Goal: Browse casually

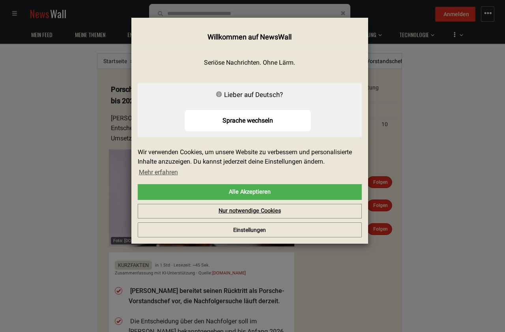
click at [254, 209] on link "Nur notwendige Cookies" at bounding box center [250, 211] width 224 height 15
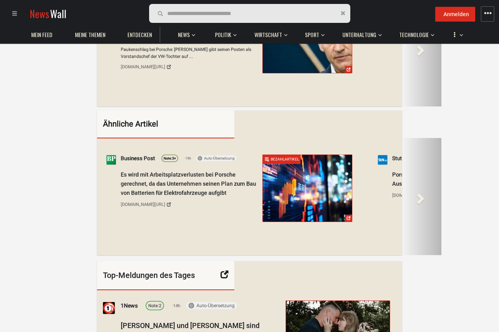
scroll to position [994, 0]
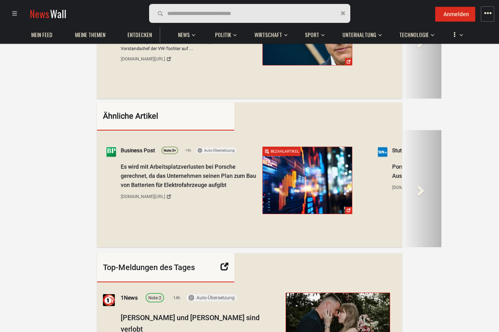
click at [427, 189] on div "Next" at bounding box center [421, 188] width 39 height 117
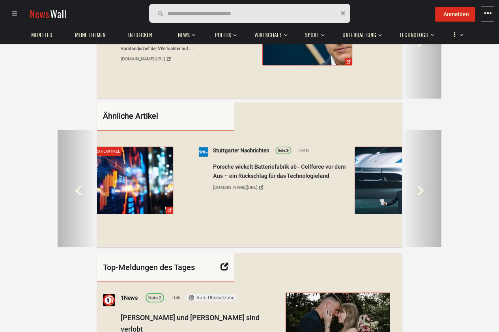
scroll to position [0, 320]
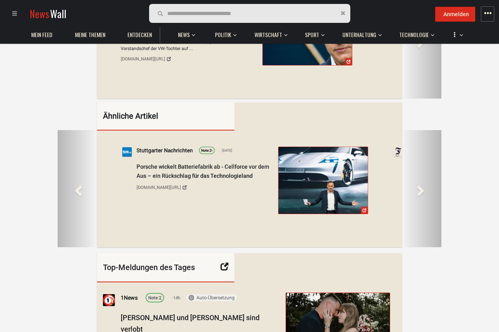
click at [427, 189] on div "Next" at bounding box center [421, 188] width 39 height 117
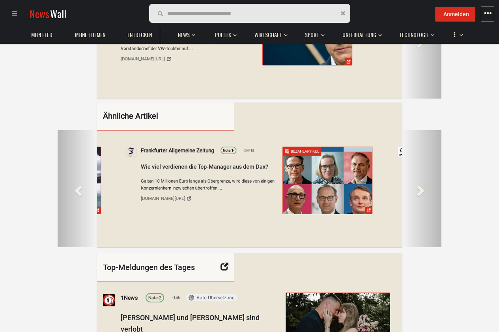
scroll to position [0, 659]
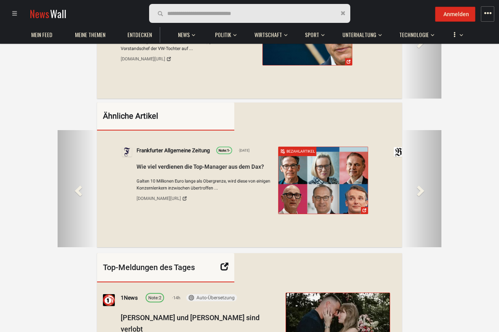
click at [427, 189] on div "Next" at bounding box center [421, 188] width 39 height 117
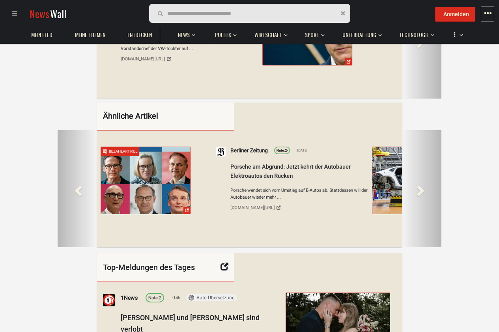
scroll to position [0, 998]
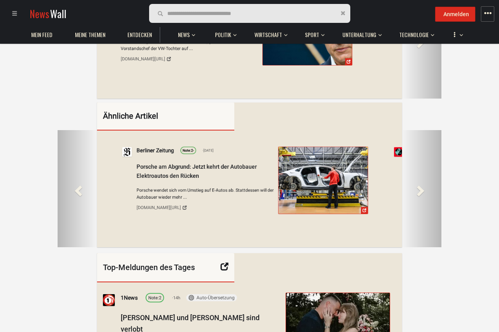
click at [427, 189] on div "Next" at bounding box center [421, 188] width 39 height 117
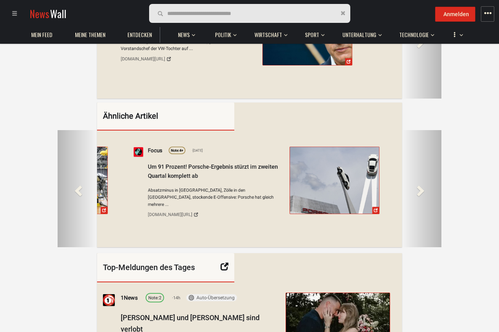
scroll to position [0, 1338]
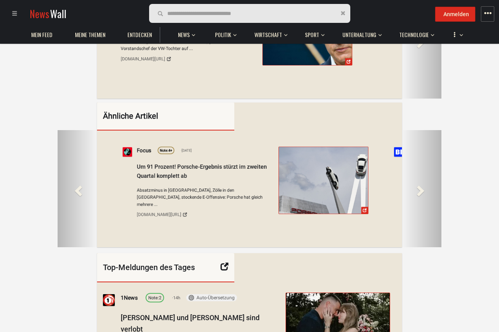
click at [427, 189] on div "Next" at bounding box center [421, 188] width 39 height 117
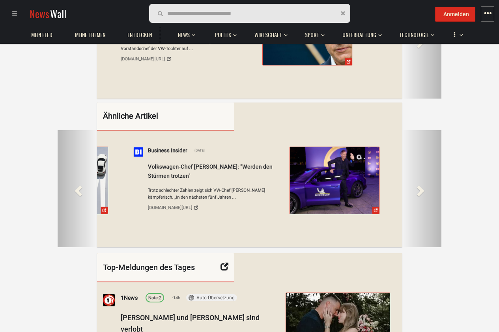
scroll to position [0, 1677]
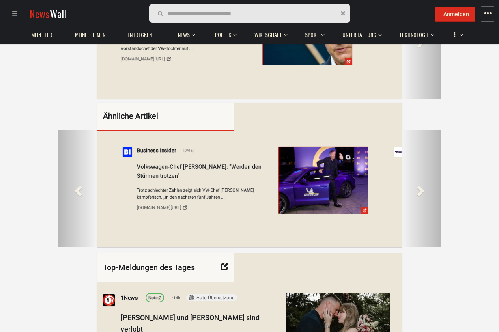
click at [427, 189] on div "Next" at bounding box center [421, 188] width 39 height 117
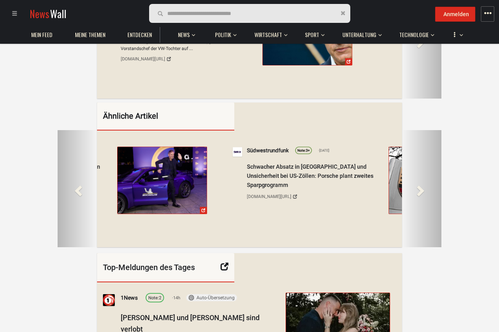
scroll to position [0, 2016]
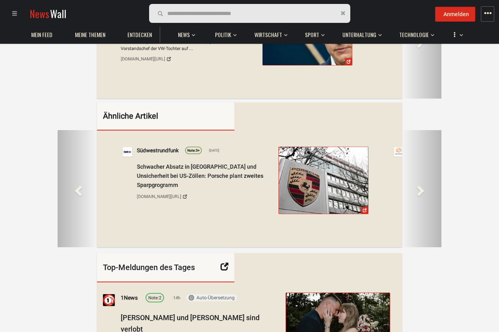
click at [427, 189] on div "Next" at bounding box center [421, 188] width 39 height 117
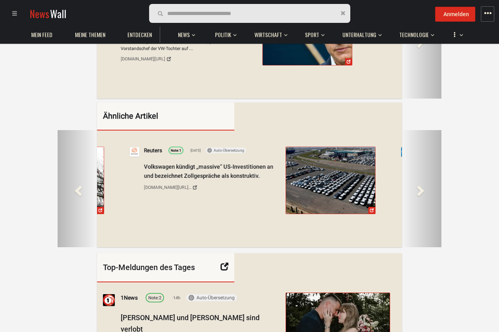
scroll to position [0, 2356]
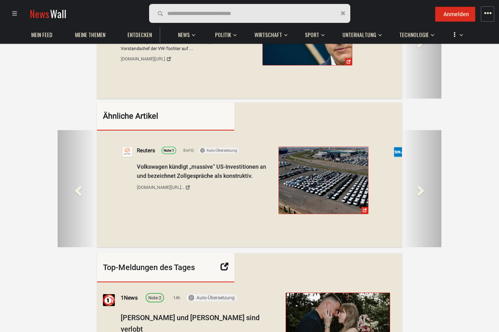
click at [427, 189] on div "Next" at bounding box center [421, 188] width 39 height 117
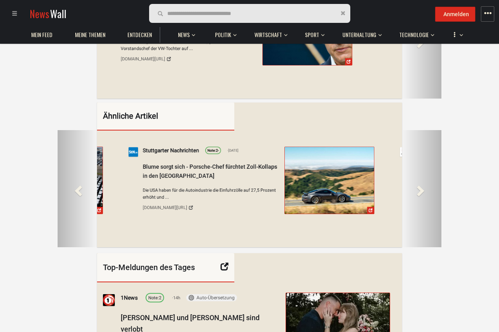
scroll to position [0, 2696]
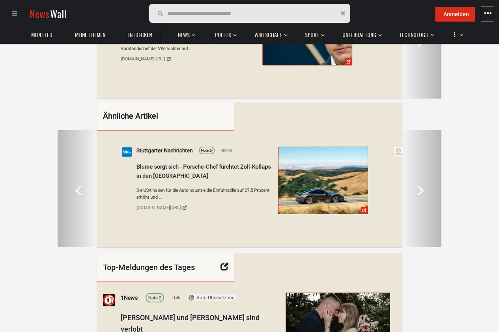
click at [427, 189] on div "Next" at bounding box center [421, 188] width 39 height 117
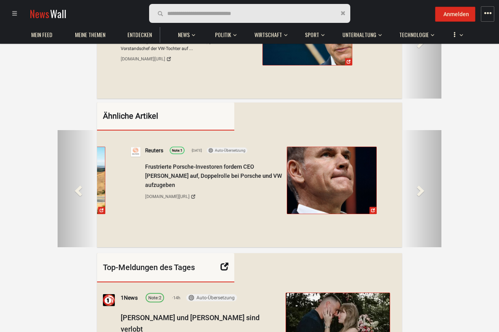
scroll to position [0, 3035]
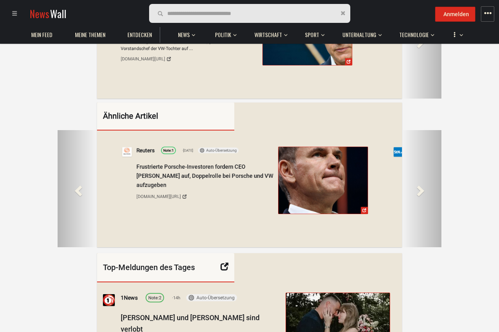
click at [427, 189] on div "Next" at bounding box center [421, 188] width 39 height 117
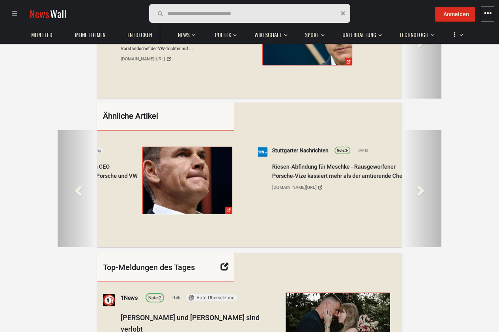
scroll to position [0, 3374]
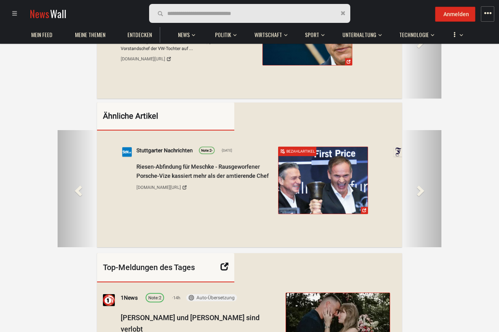
click at [427, 189] on div "Next" at bounding box center [421, 188] width 39 height 117
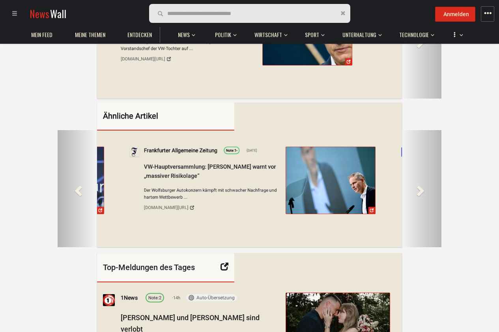
scroll to position [0, 3714]
